Goal: Navigation & Orientation: Find specific page/section

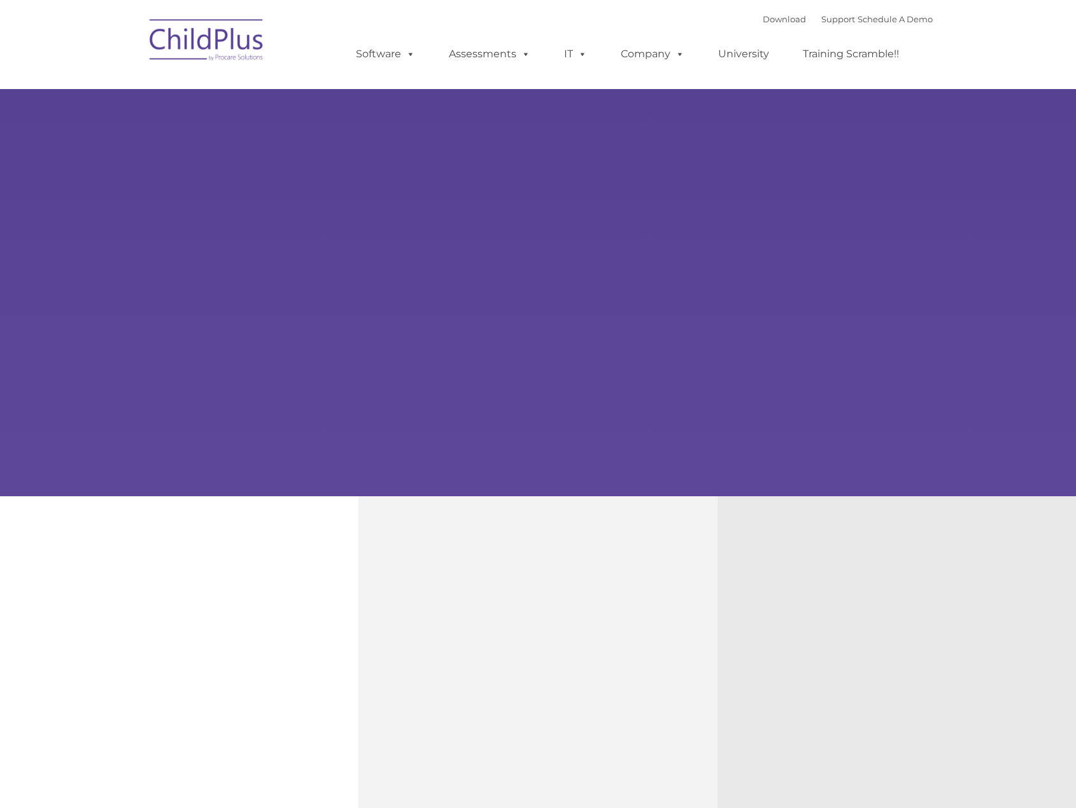
type input ""
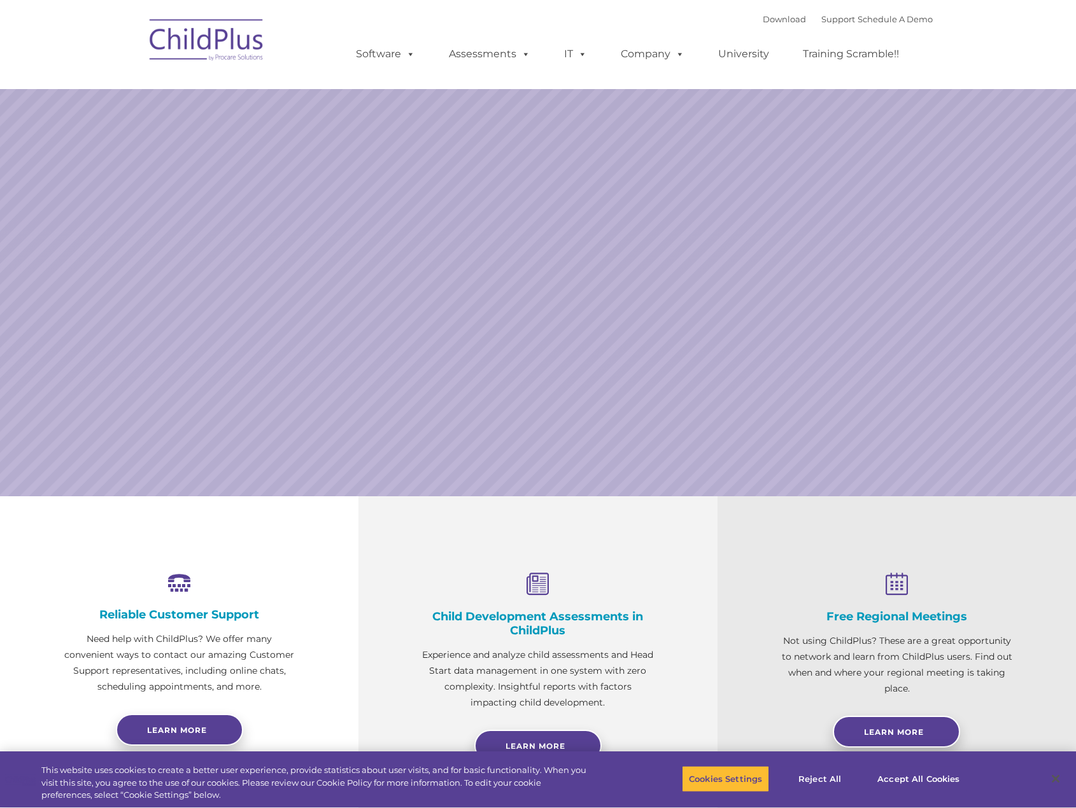
select select "MEDIUM"
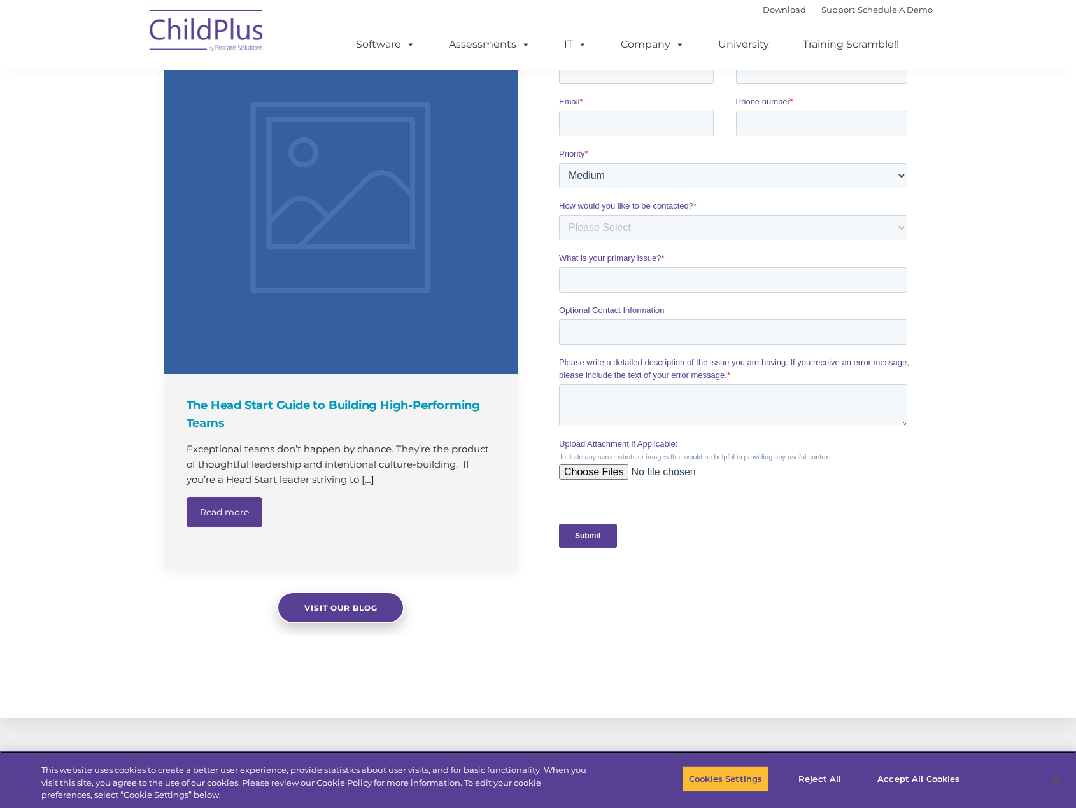
scroll to position [1081, 0]
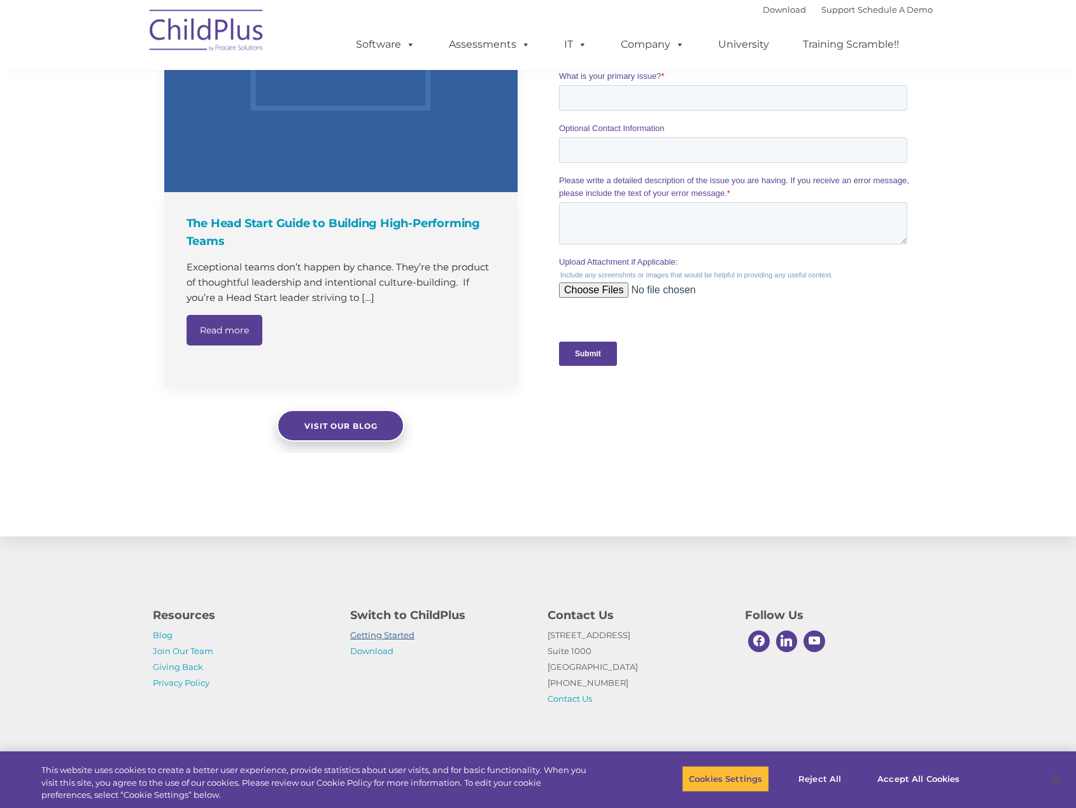
click at [388, 636] on link "Getting Started" at bounding box center [382, 635] width 64 height 10
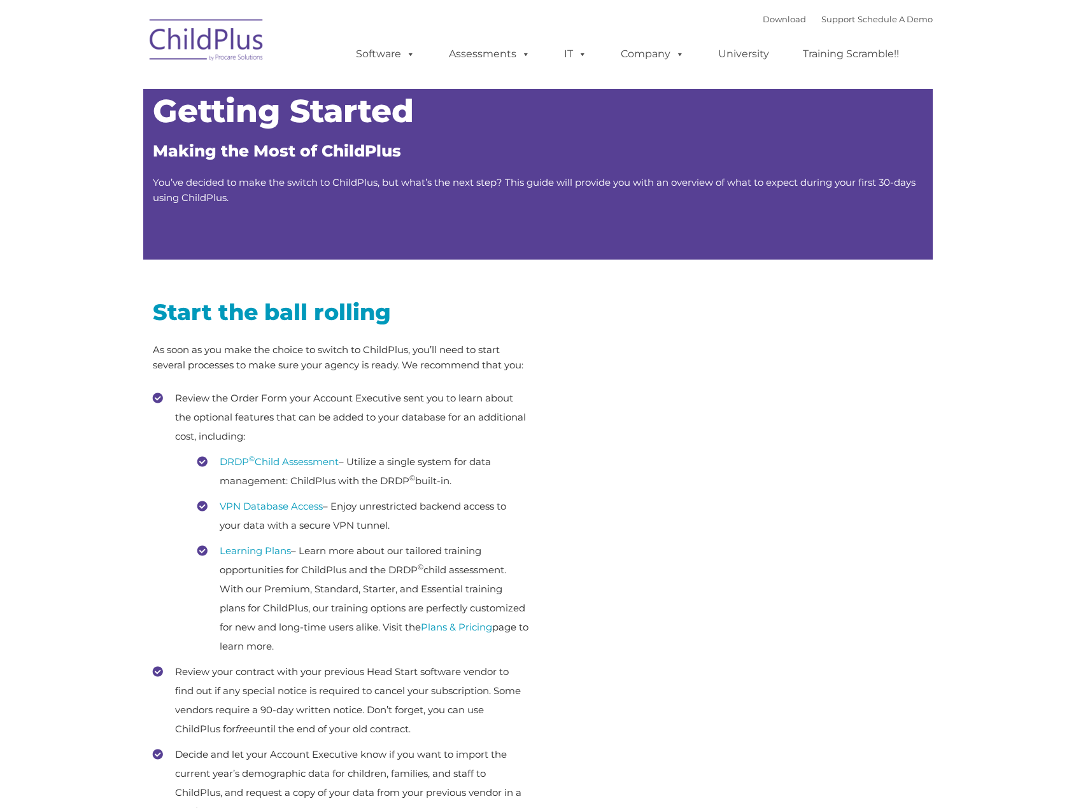
type input ""
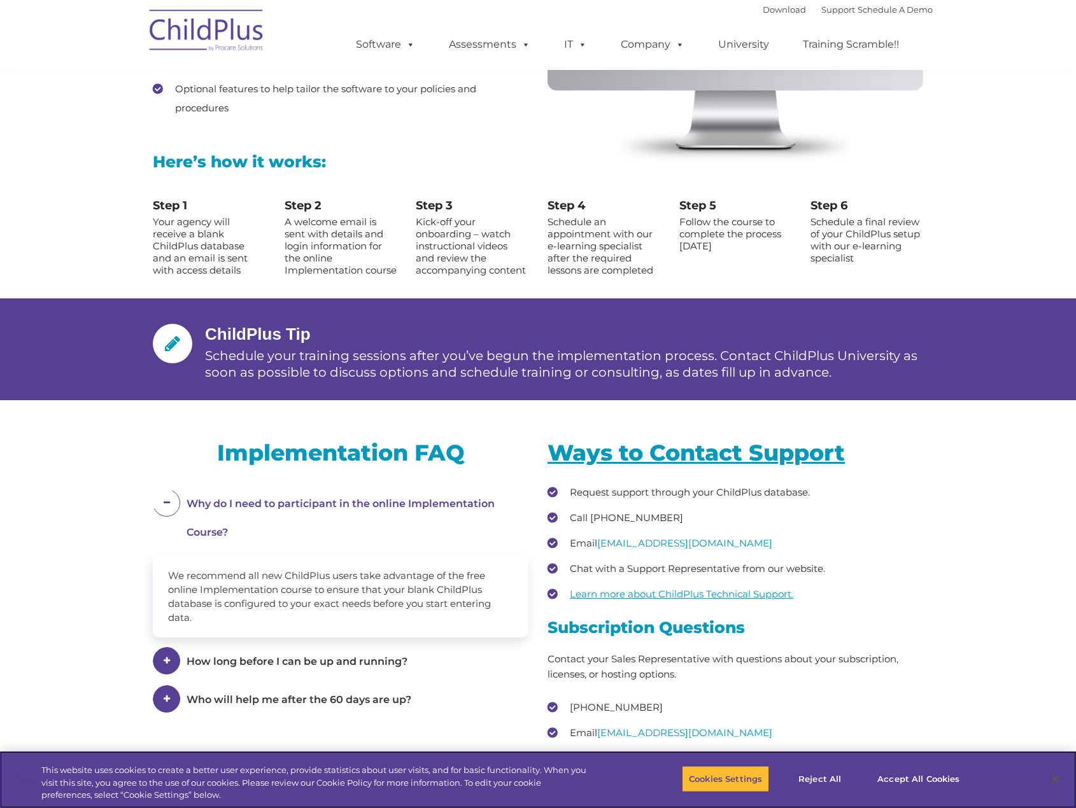
scroll to position [1647, 0]
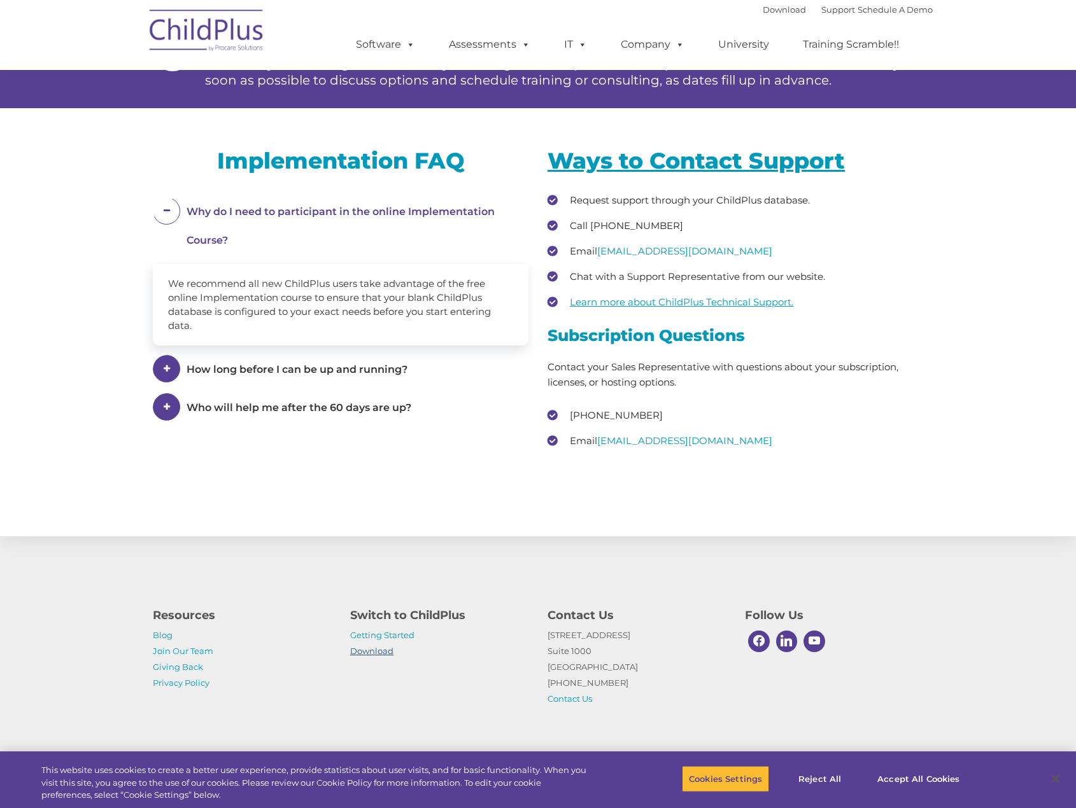
click at [381, 647] on link "Download" at bounding box center [371, 651] width 43 height 10
